Goal: Transaction & Acquisition: Purchase product/service

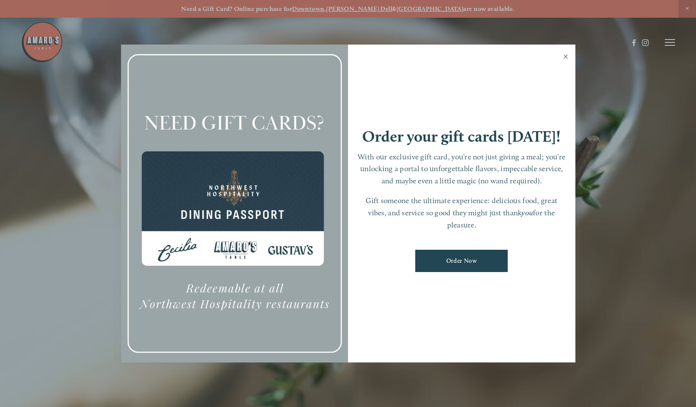
click at [573, 63] on link "Close" at bounding box center [565, 58] width 16 height 24
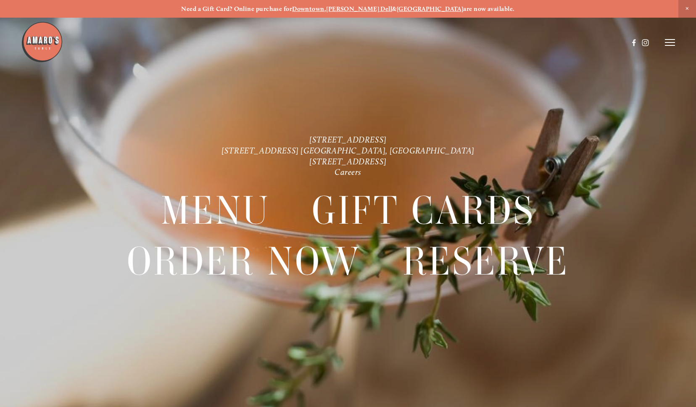
click at [666, 44] on icon at bounding box center [670, 43] width 10 height 8
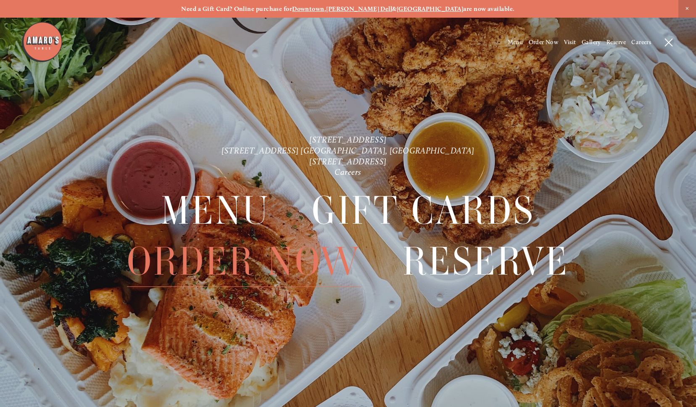
click at [218, 284] on span "Order Now" at bounding box center [244, 261] width 234 height 50
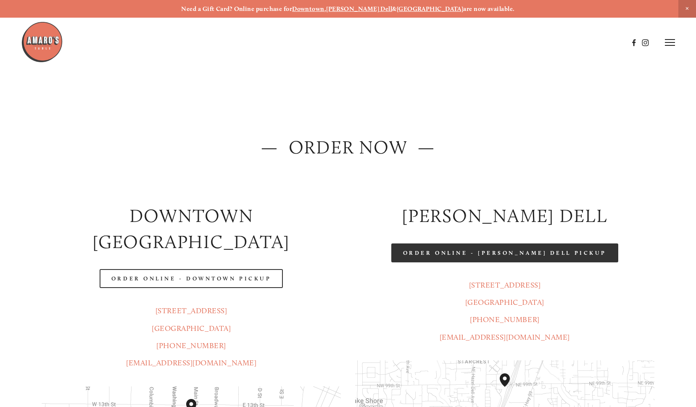
click at [539, 249] on link "Order Online - [PERSON_NAME] Dell Pickup" at bounding box center [504, 252] width 227 height 19
